Goal: Obtain resource: Obtain resource

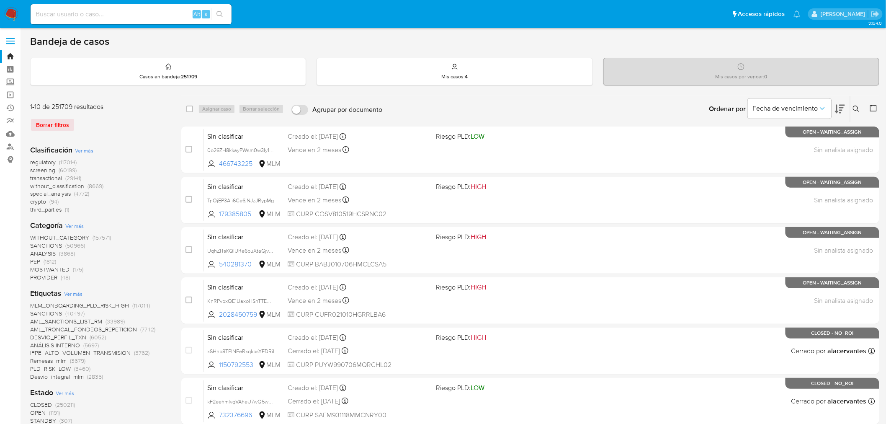
click at [94, 18] on input at bounding box center [131, 14] width 201 height 11
paste input "609389670"
type input "609389670"
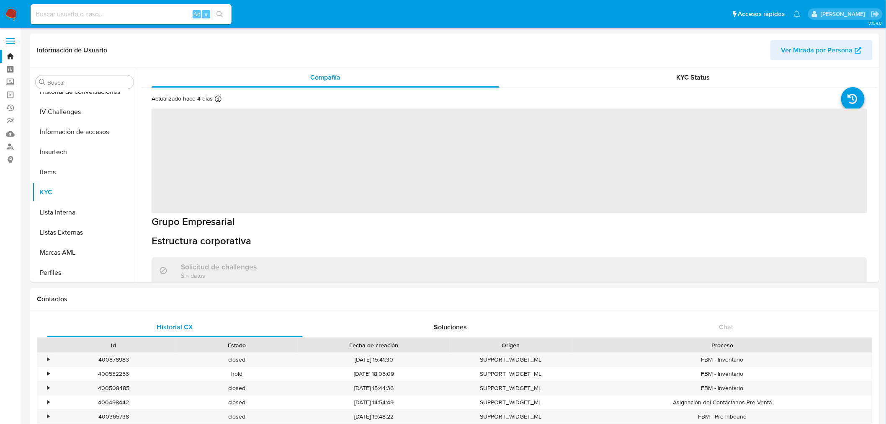
scroll to position [354, 0]
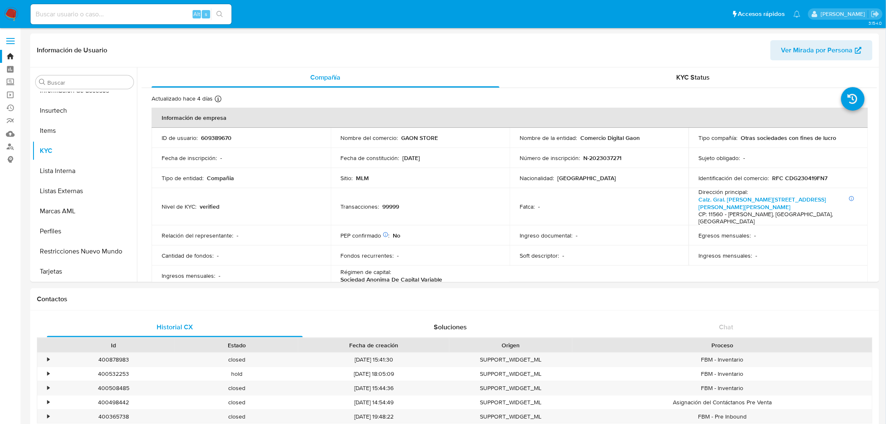
select select "10"
click at [677, 77] on span "KYC Status" at bounding box center [694, 77] width 34 height 10
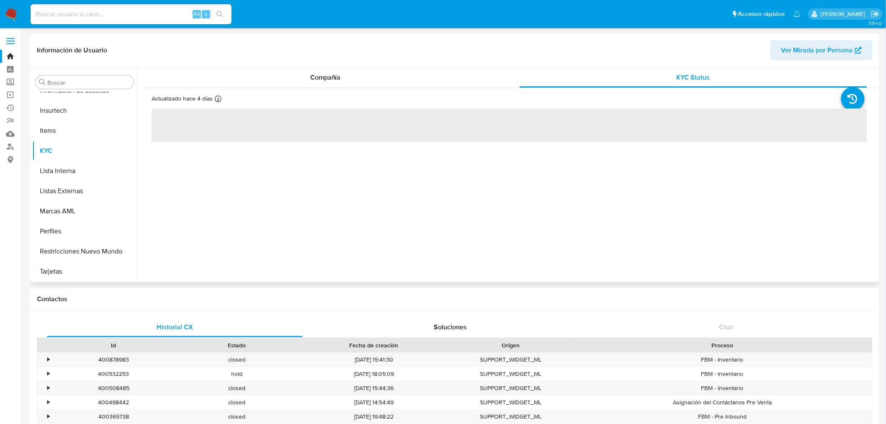
click at [815, 57] on span "Ver Mirada por Persona" at bounding box center [818, 50] width 72 height 20
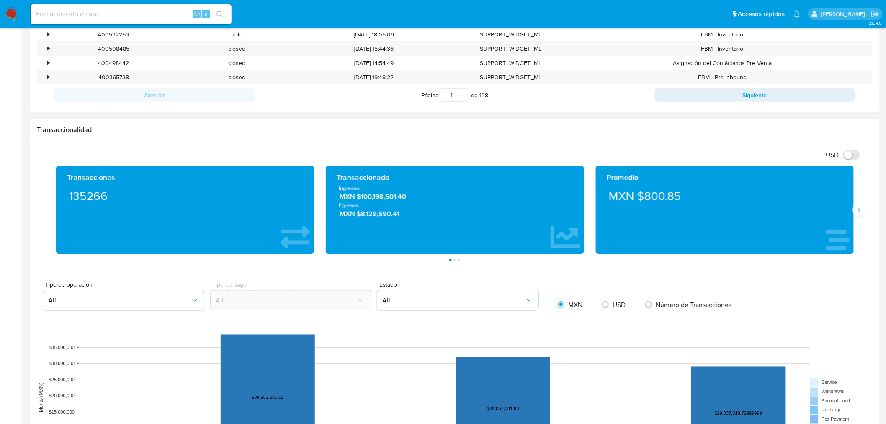
scroll to position [419, 0]
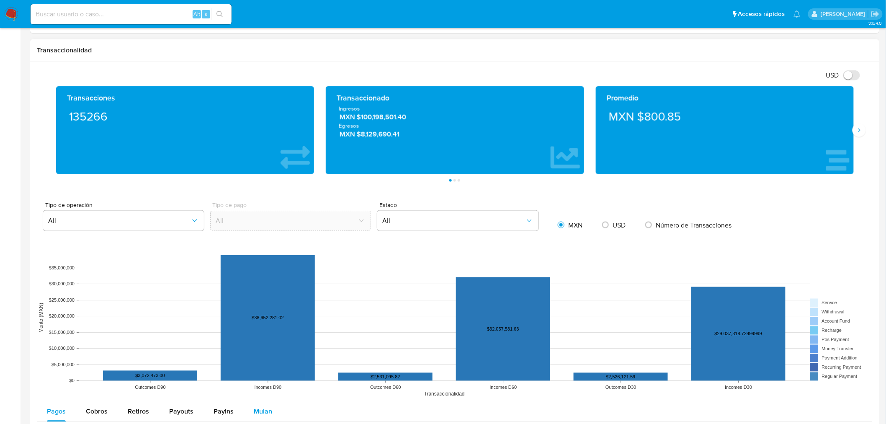
click at [274, 408] on button "Mulan" at bounding box center [263, 412] width 39 height 20
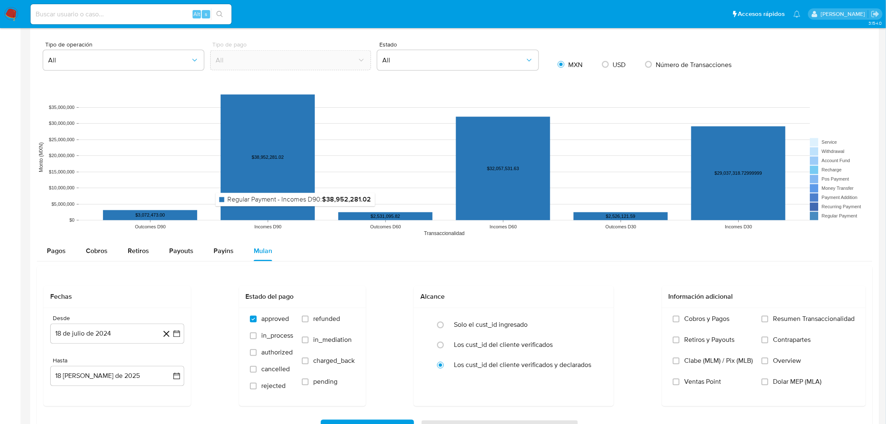
scroll to position [698, 0]
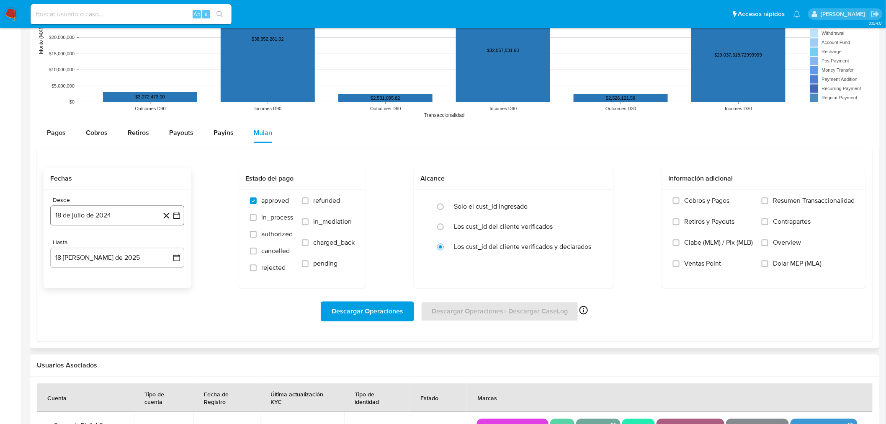
click at [173, 219] on icon "button" at bounding box center [177, 215] width 8 height 8
click at [103, 243] on span "julio 2024" at bounding box center [113, 245] width 31 height 8
click at [82, 275] on span "ene" at bounding box center [80, 276] width 10 height 7
click at [122, 245] on span "enero 2024" at bounding box center [113, 245] width 34 height 8
click at [85, 275] on button "ene" at bounding box center [80, 275] width 23 height 13
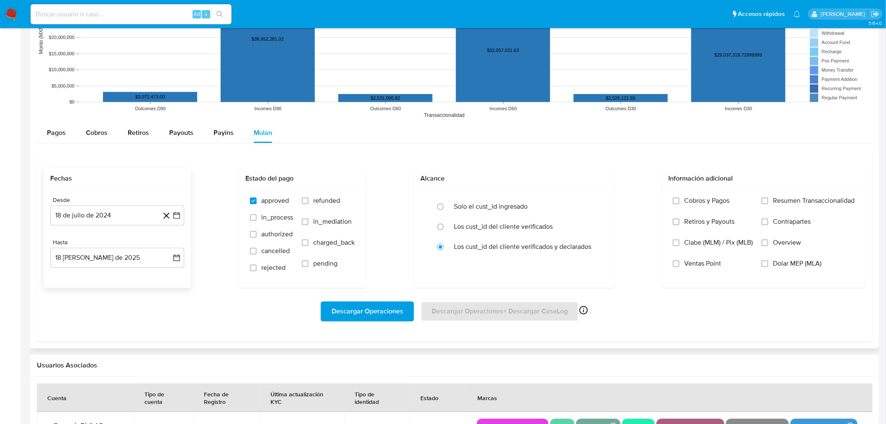
click at [195, 246] on div "Fechas Desde 18 de [PERSON_NAME] de 2024 [DATE] Hasta 18 [PERSON_NAME] de 2025 …" at bounding box center [455, 228] width 823 height 120
click at [114, 257] on button "18 [PERSON_NAME] de 2025" at bounding box center [117, 258] width 134 height 20
click at [205, 292] on div "Descargar Operaciones Descargar Operaciones + Descargar CaseLog Habilitado solo…" at bounding box center [455, 311] width 823 height 47
click at [445, 209] on input "radio" at bounding box center [440, 206] width 13 height 13
radio input "true"
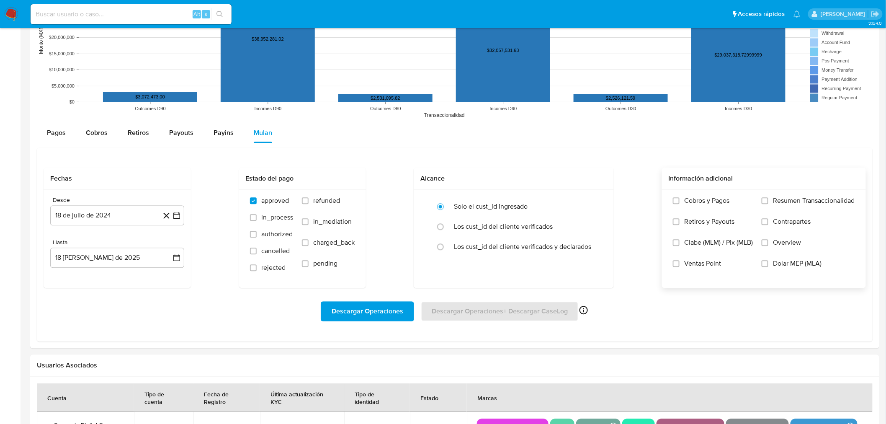
click at [769, 205] on label "Resumen Transaccionalidad" at bounding box center [808, 206] width 93 height 21
click at [769, 204] on input "Resumen Transaccionalidad" at bounding box center [765, 200] width 7 height 7
click at [357, 303] on span "Descargar Operaciones" at bounding box center [368, 311] width 72 height 18
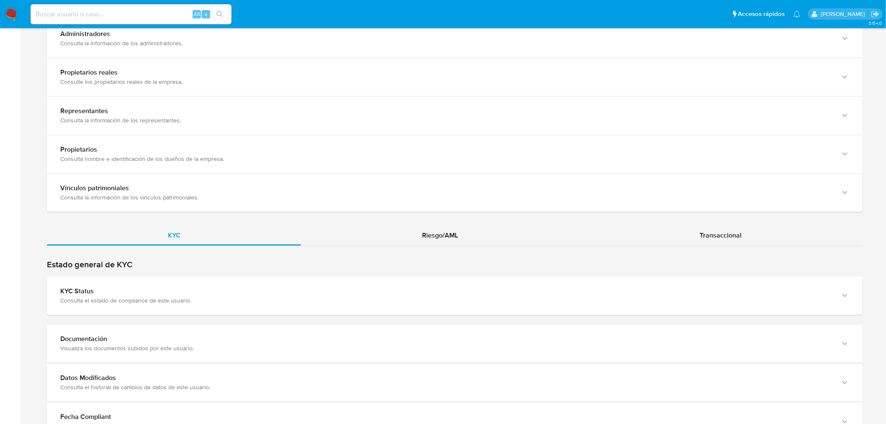
scroll to position [698, 0]
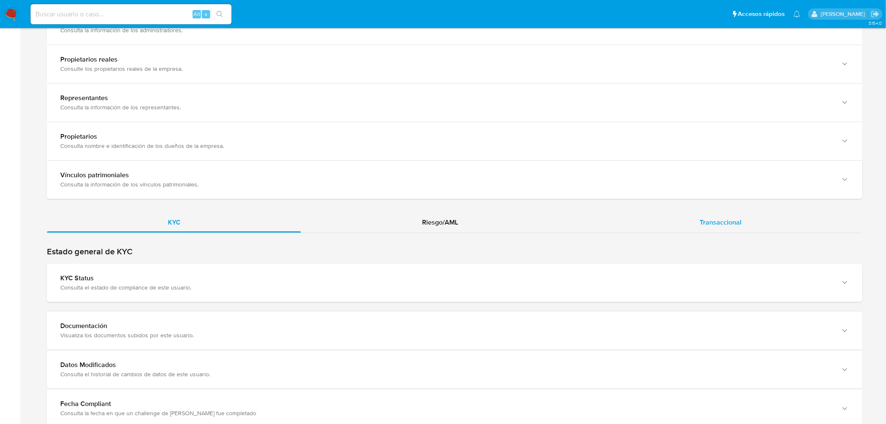
click at [714, 223] on span "Transaccional" at bounding box center [721, 222] width 42 height 10
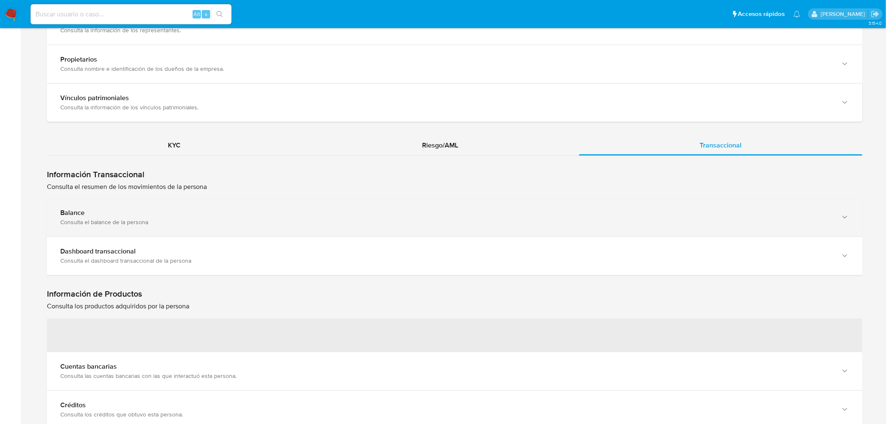
scroll to position [791, 0]
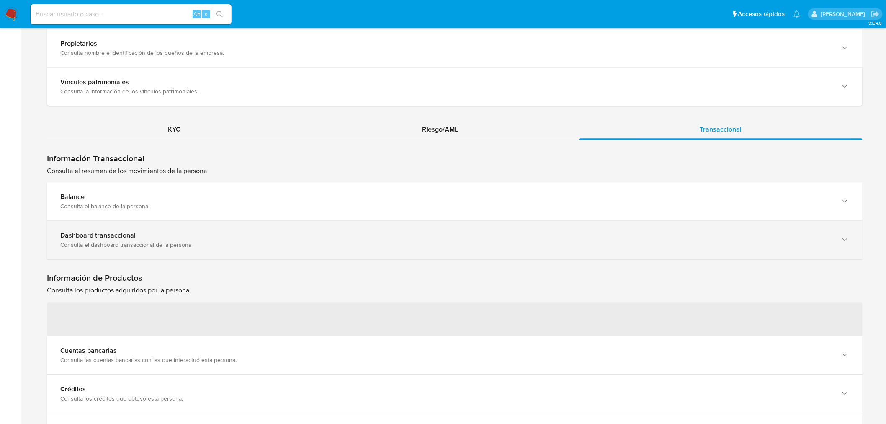
click at [156, 225] on div "Dashboard transaccional Consulta el dashboard transaccional de la persona" at bounding box center [455, 240] width 816 height 38
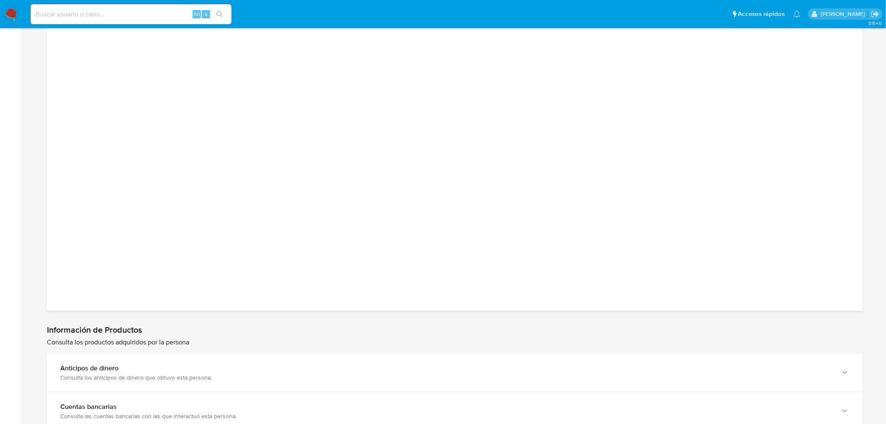
scroll to position [931, 0]
